Goal: Task Accomplishment & Management: Complete application form

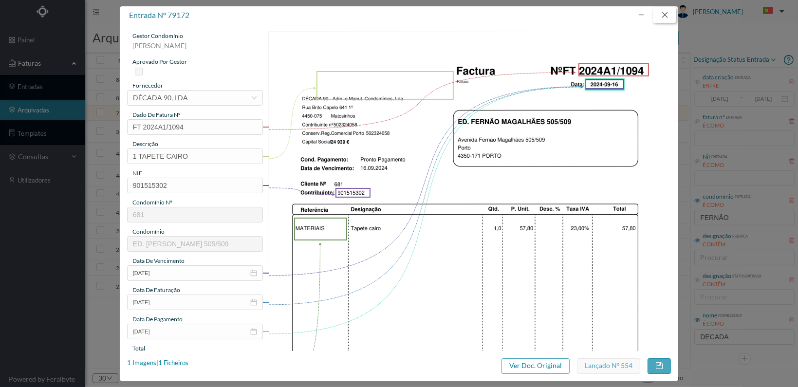
drag, startPoint x: 665, startPoint y: 13, endPoint x: 692, endPoint y: 31, distance: 32.7
click at [665, 13] on button "button" at bounding box center [664, 15] width 23 height 16
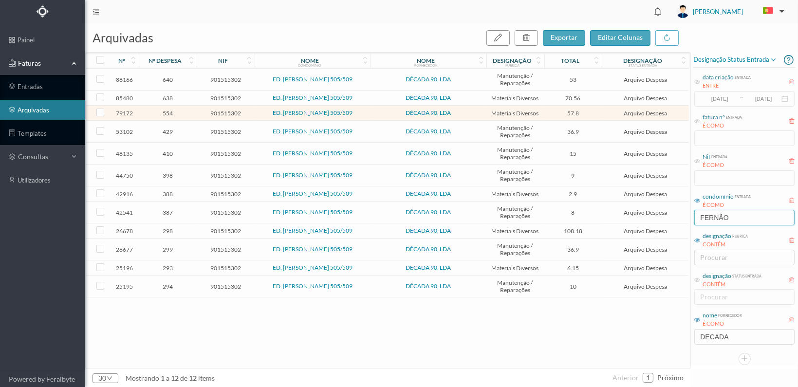
drag, startPoint x: 748, startPoint y: 217, endPoint x: 693, endPoint y: 216, distance: 54.5
click at [693, 216] on div "condomínio entrada É COMO FERNÃO" at bounding box center [744, 208] width 102 height 37
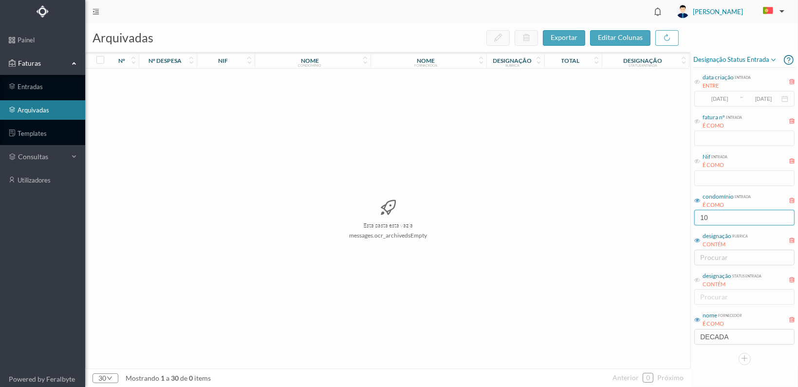
type input "1"
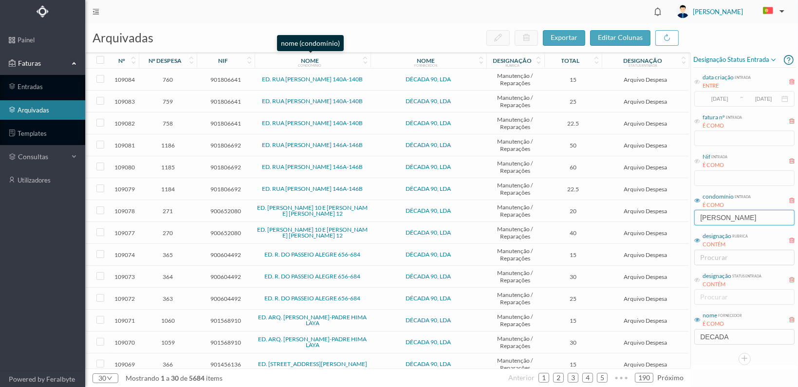
type input "[PERSON_NAME]"
click at [346, 59] on div "nome condomínio" at bounding box center [309, 60] width 105 height 7
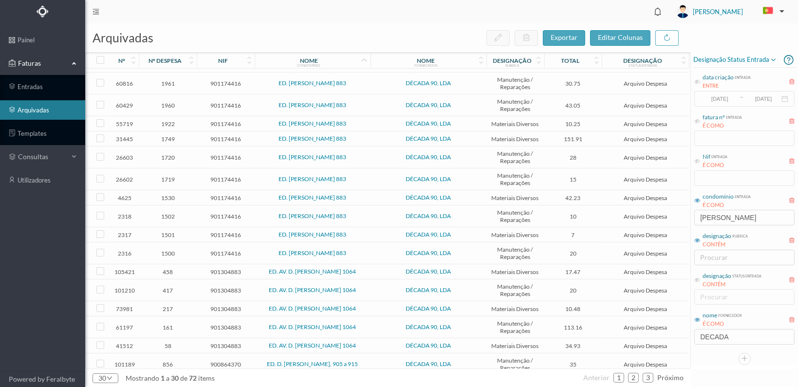
scroll to position [243, 0]
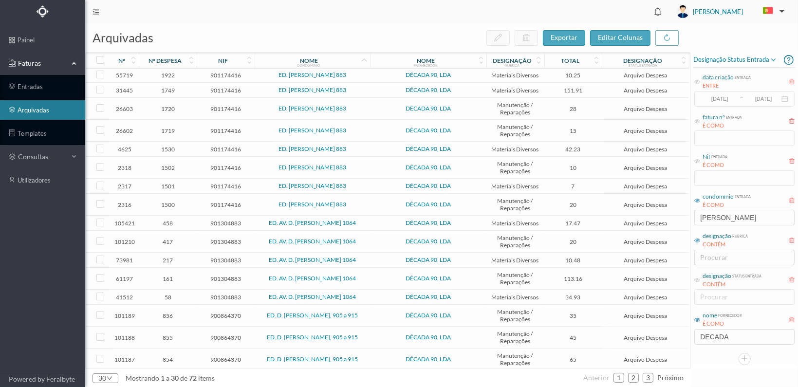
click at [212, 277] on span "901304883" at bounding box center [225, 278] width 53 height 7
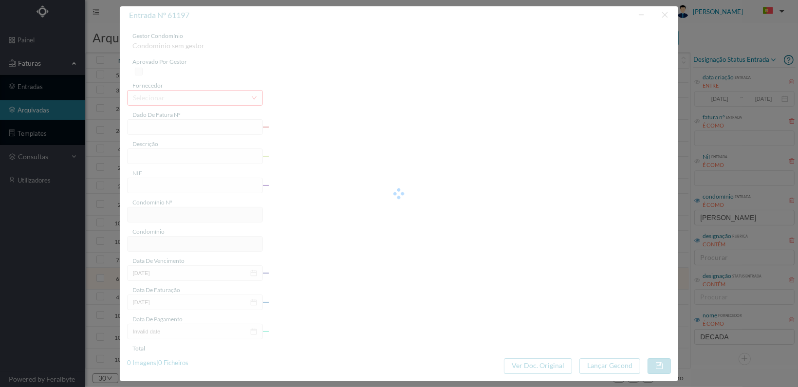
type input "FT 2024A1/444"
type input "Alteração 17 armaduras para Led"
type input "901304883"
type input "[DATE]"
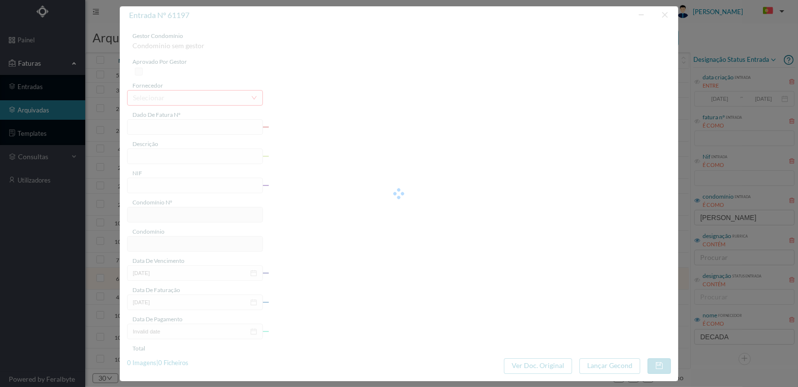
type input "[DATE]"
type input "113.16"
type input "742"
type input "ED. AV. D. [PERSON_NAME] 1064"
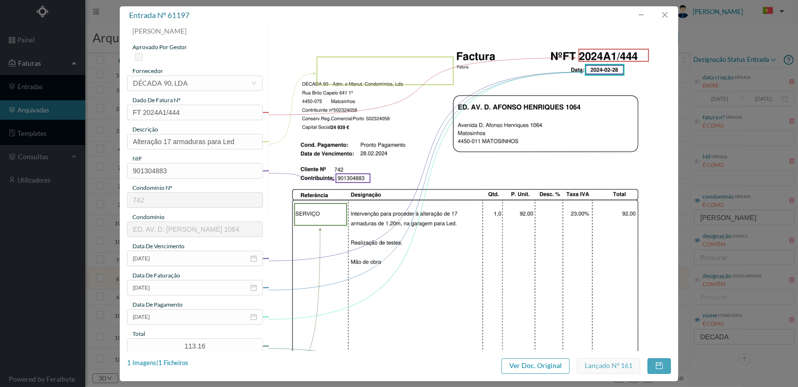
scroll to position [0, 0]
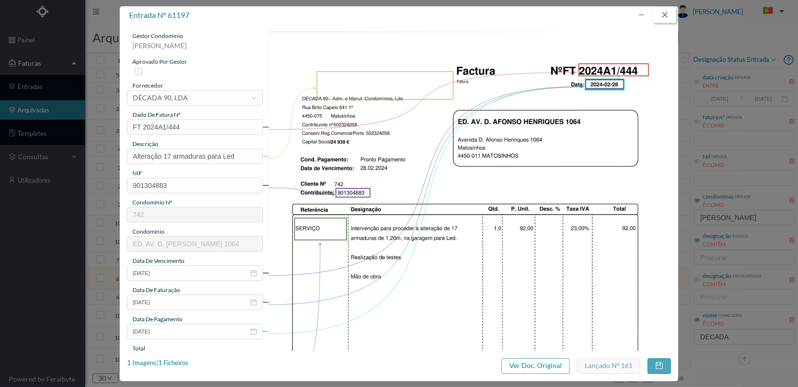
click at [663, 13] on button "button" at bounding box center [664, 15] width 23 height 16
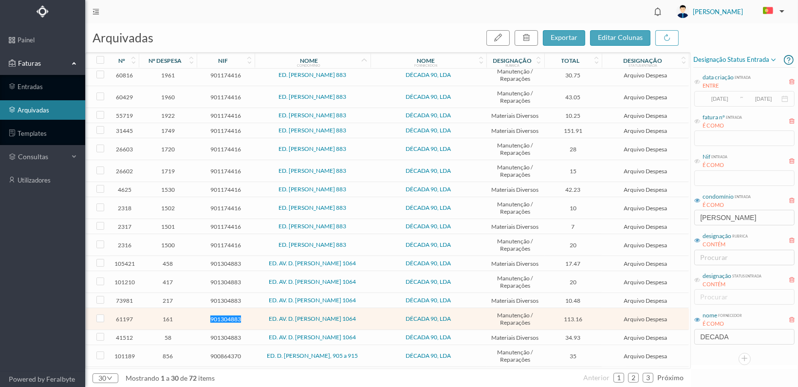
scroll to position [282, 0]
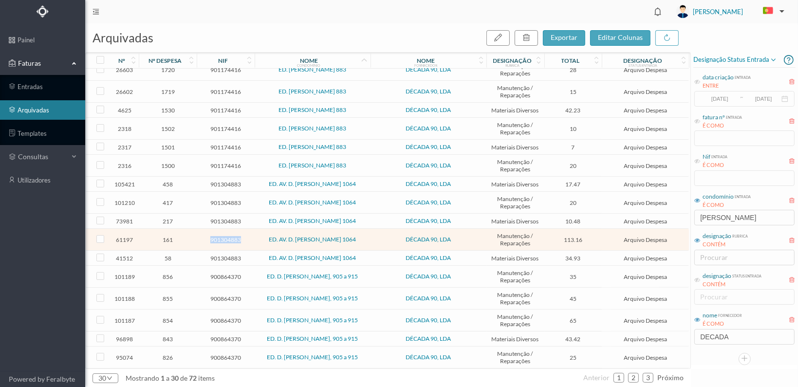
click at [226, 240] on span "901304883" at bounding box center [225, 239] width 53 height 7
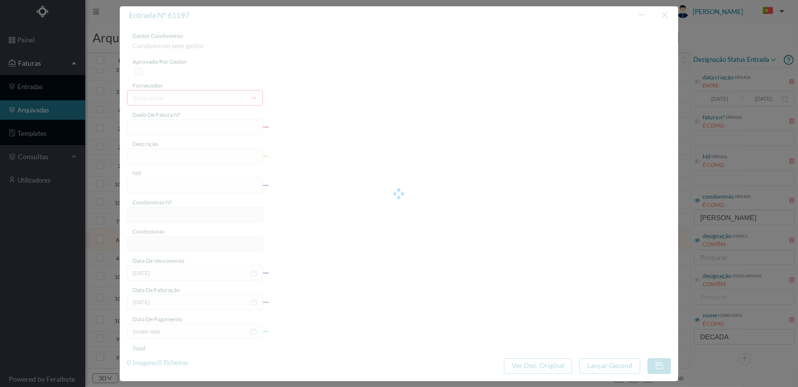
type input "FT 2024A1/444"
type input "Alteração 17 armaduras para Led"
type input "901304883"
type input "[DATE]"
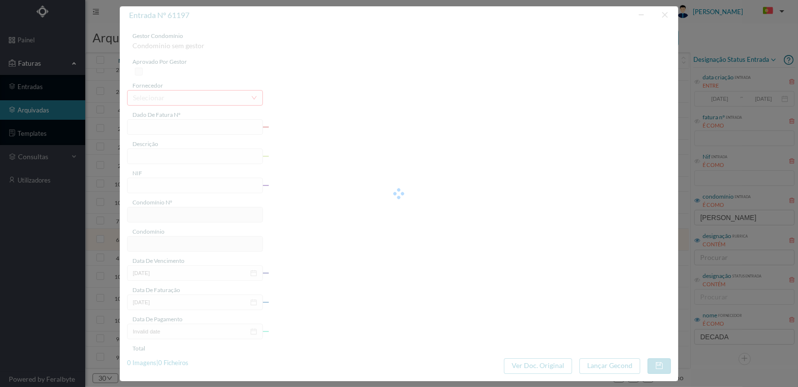
type input "[DATE]"
type input "113.16"
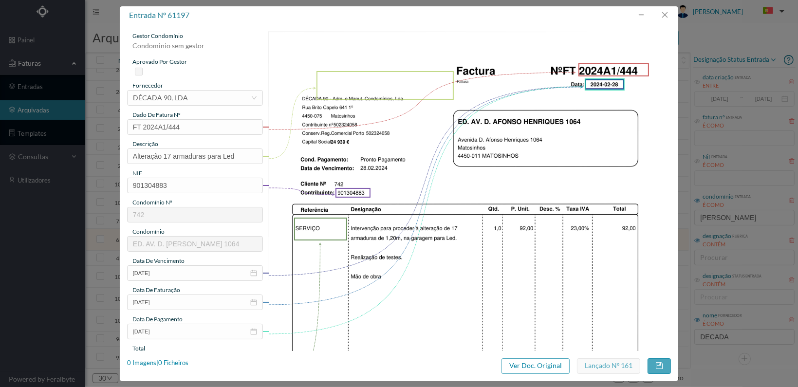
type input "742"
type input "ED. AV. D. [PERSON_NAME] 1064"
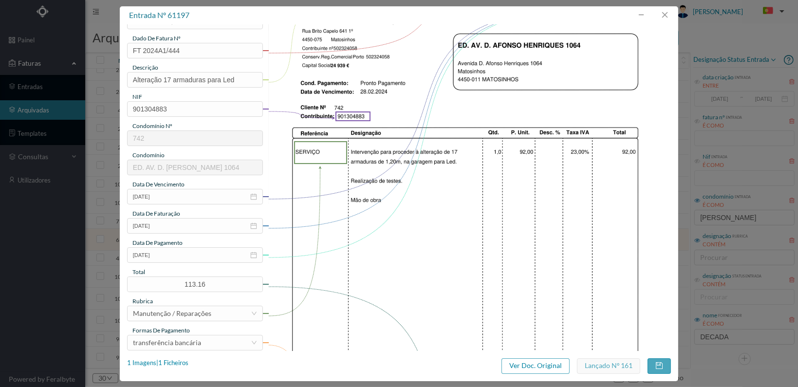
scroll to position [146, 0]
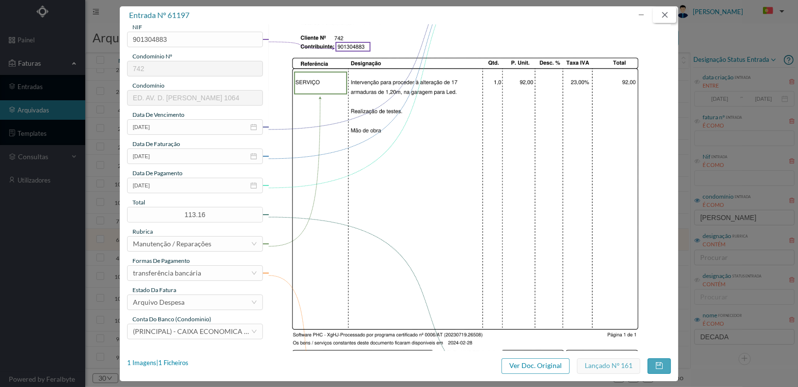
click at [665, 11] on button "button" at bounding box center [664, 15] width 23 height 16
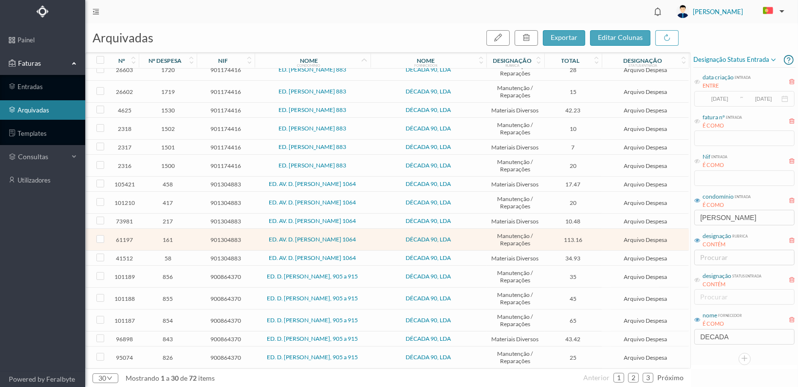
click at [163, 238] on span "161" at bounding box center [167, 239] width 53 height 7
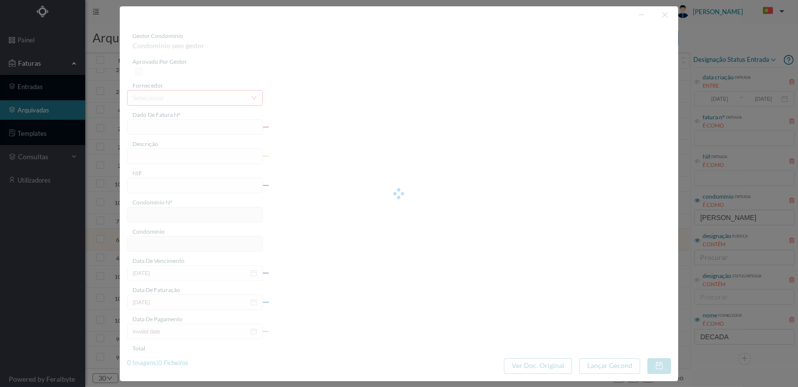
type input "FT 2024A1/444"
type input "Alteração 17 armaduras para Led"
type input "901304883"
type input "[DATE]"
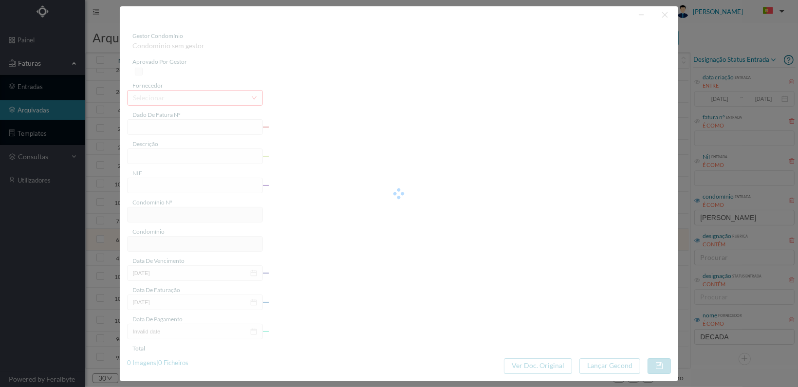
type input "[DATE]"
type input "113.16"
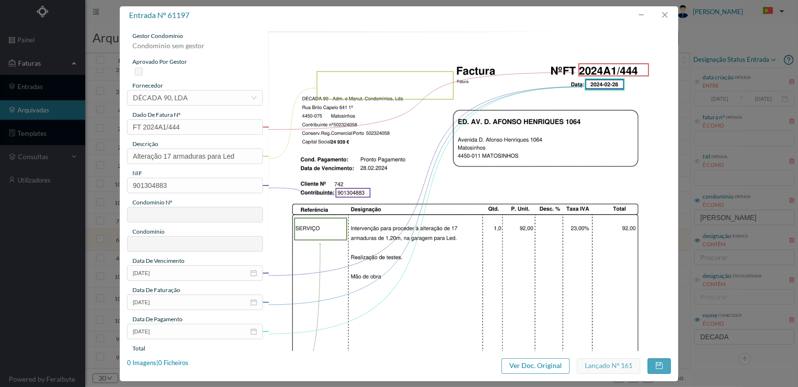
type input "742"
type input "ED. AV. D. [PERSON_NAME] 1064"
click at [667, 12] on button "button" at bounding box center [664, 15] width 23 height 16
